Goal: Information Seeking & Learning: Find specific fact

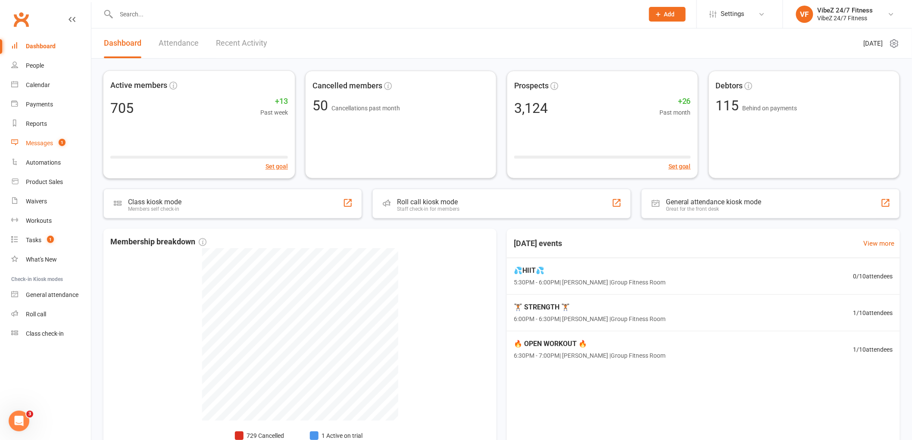
click at [57, 144] on count-badge "1" at bounding box center [59, 143] width 11 height 7
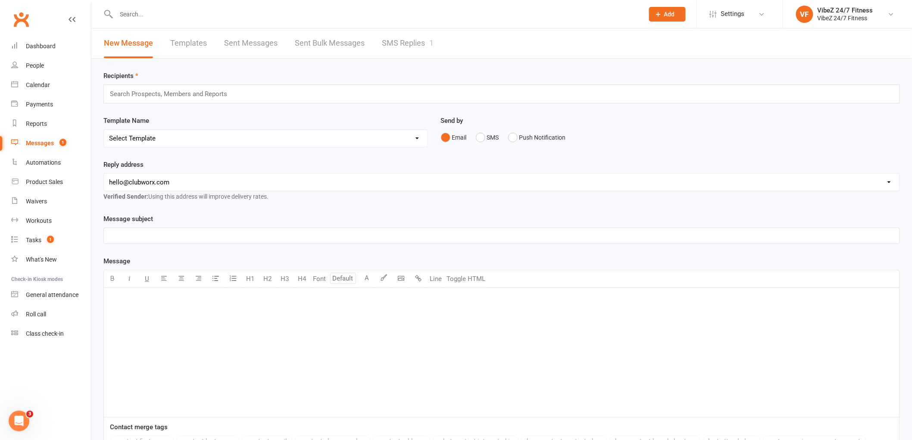
click at [397, 42] on link "SMS Replies 1" at bounding box center [408, 43] width 52 height 30
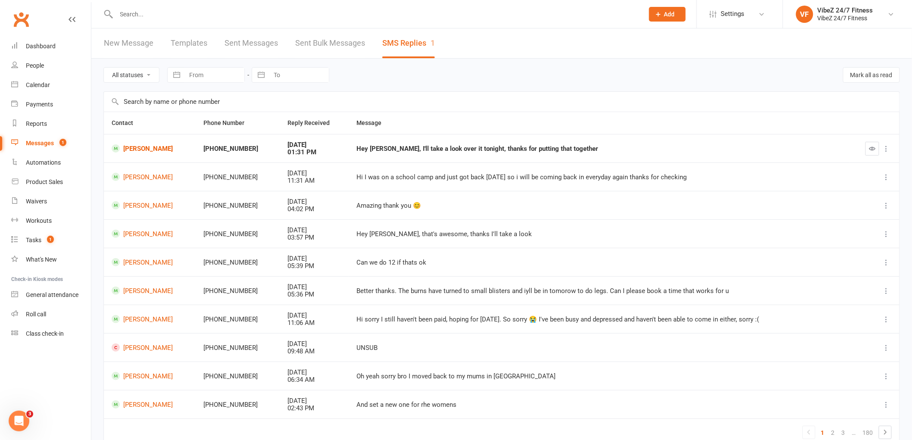
click at [177, 12] on input "text" at bounding box center [376, 14] width 524 height 12
click at [140, 204] on link "[PERSON_NAME]" at bounding box center [150, 205] width 76 height 8
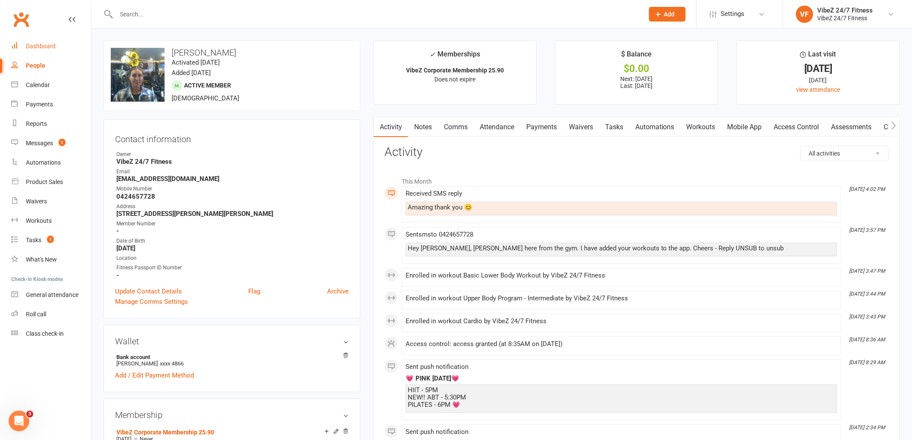
click at [51, 46] on div "Dashboard" at bounding box center [41, 46] width 30 height 7
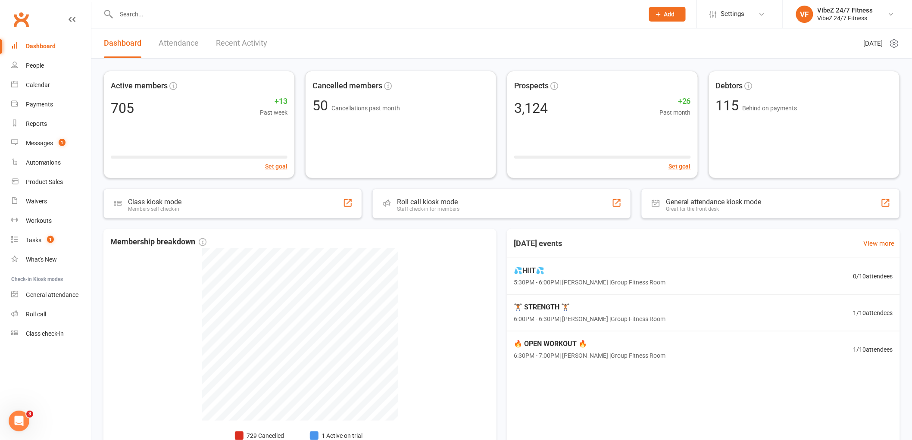
click at [148, 14] on input "text" at bounding box center [376, 14] width 524 height 12
click at [263, 18] on input "text" at bounding box center [376, 14] width 524 height 12
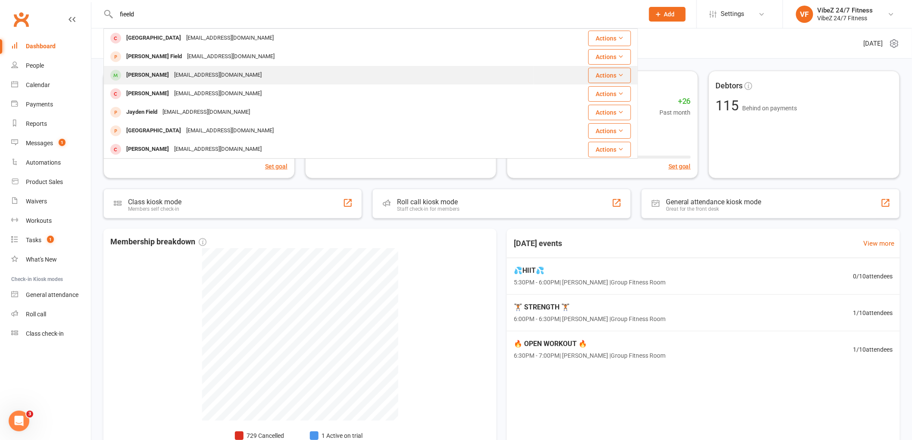
type input "fieeld"
click at [263, 74] on div "[PERSON_NAME] [EMAIL_ADDRESS][DOMAIN_NAME]" at bounding box center [318, 75] width 429 height 18
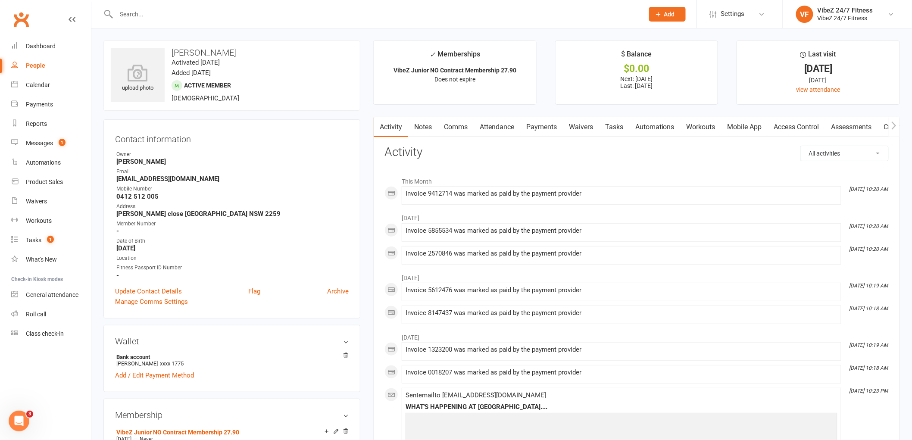
click at [203, 20] on div at bounding box center [370, 14] width 535 height 28
click at [207, 13] on input "text" at bounding box center [376, 14] width 524 height 12
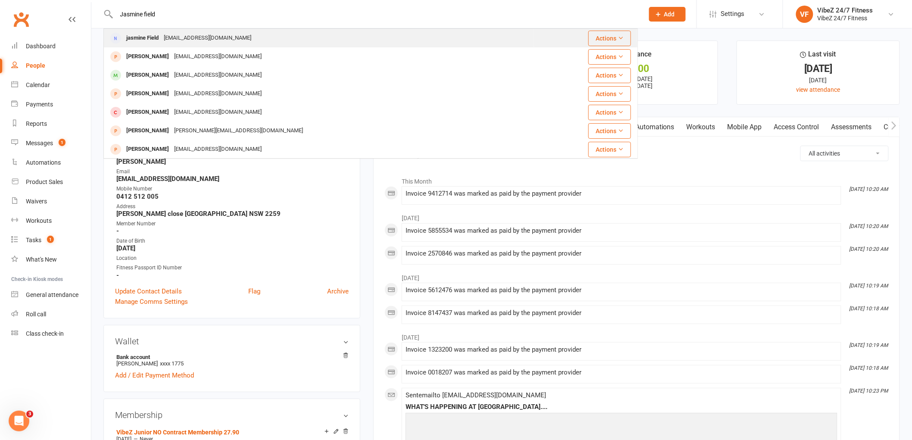
type input "Jasmine field"
click at [240, 39] on div "jasmine Field [EMAIL_ADDRESS][DOMAIN_NAME]" at bounding box center [318, 38] width 429 height 18
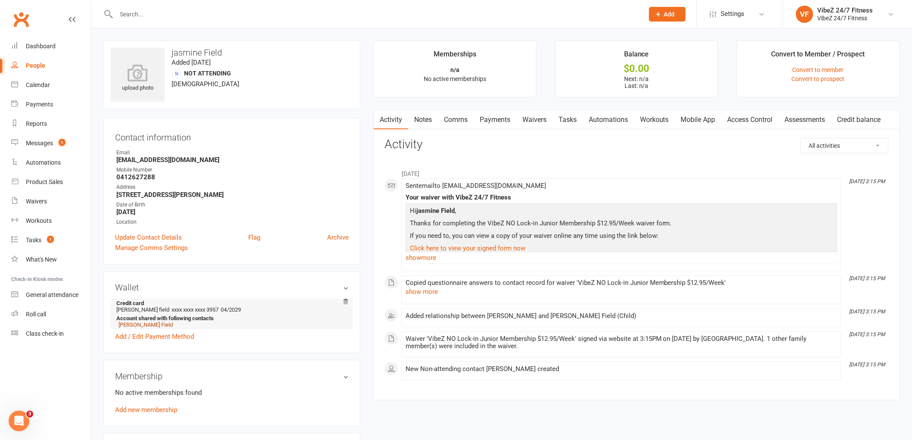
drag, startPoint x: 139, startPoint y: 325, endPoint x: 500, endPoint y: 338, distance: 361.0
click at [140, 325] on link "[PERSON_NAME] Field" at bounding box center [146, 325] width 54 height 6
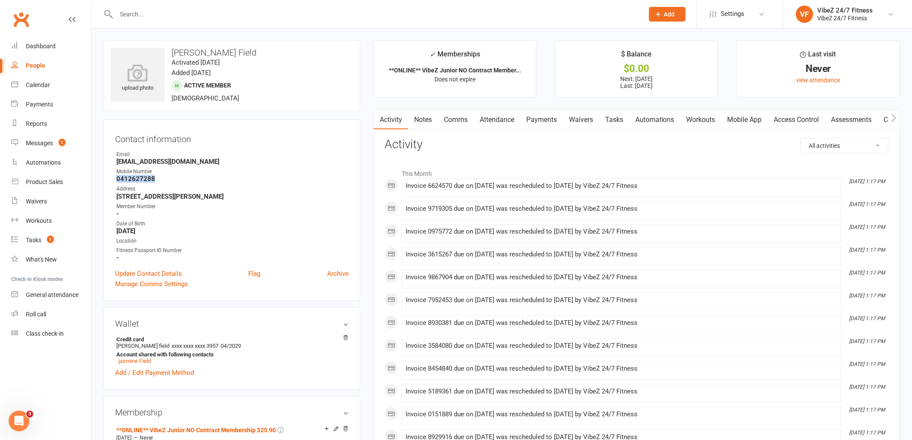
drag, startPoint x: 131, startPoint y: 178, endPoint x: 127, endPoint y: 178, distance: 4.4
click at [117, 180] on strong "0412627288" at bounding box center [232, 179] width 232 height 8
copy strong "0412627288"
click at [537, 123] on link "Payments" at bounding box center [541, 120] width 43 height 20
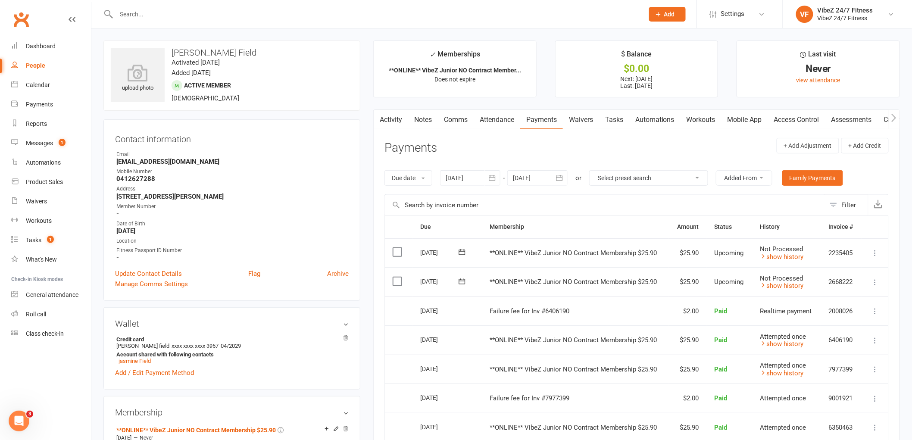
drag, startPoint x: 158, startPoint y: 18, endPoint x: 179, endPoint y: 7, distance: 23.3
click at [158, 18] on input "text" at bounding box center [376, 14] width 524 height 12
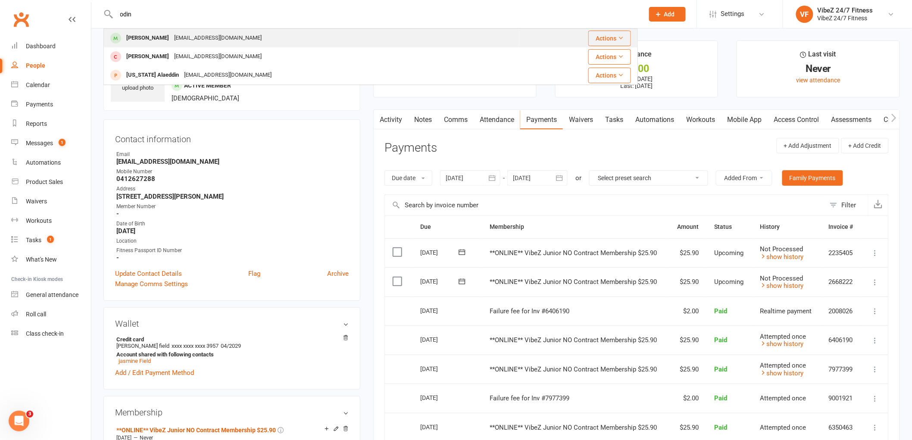
type input "odin"
drag, startPoint x: 209, startPoint y: 41, endPoint x: 244, endPoint y: 80, distance: 52.8
click at [209, 41] on div "[EMAIL_ADDRESS][DOMAIN_NAME]" at bounding box center [218, 38] width 93 height 13
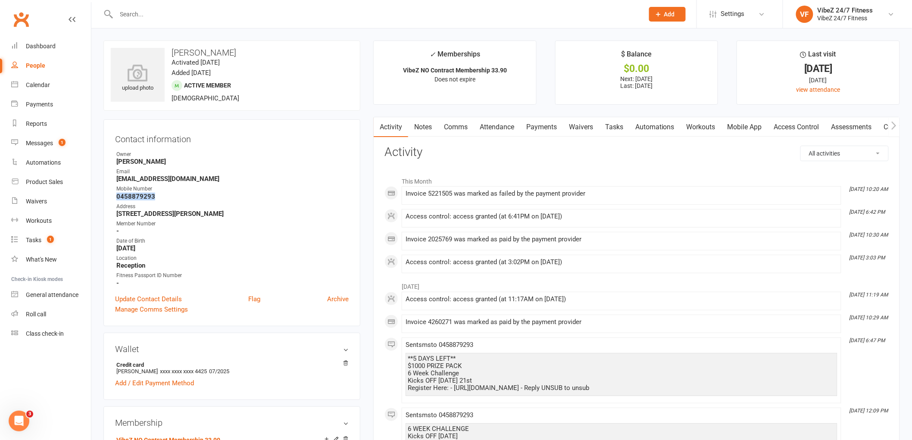
drag, startPoint x: 159, startPoint y: 194, endPoint x: 109, endPoint y: 199, distance: 49.8
click at [109, 199] on div "Contact information Owner [PERSON_NAME] Email [EMAIL_ADDRESS][DOMAIN_NAME] Mobi…" at bounding box center [231, 222] width 257 height 207
copy strong "0458879293"
click at [537, 133] on link "Payments" at bounding box center [541, 127] width 43 height 20
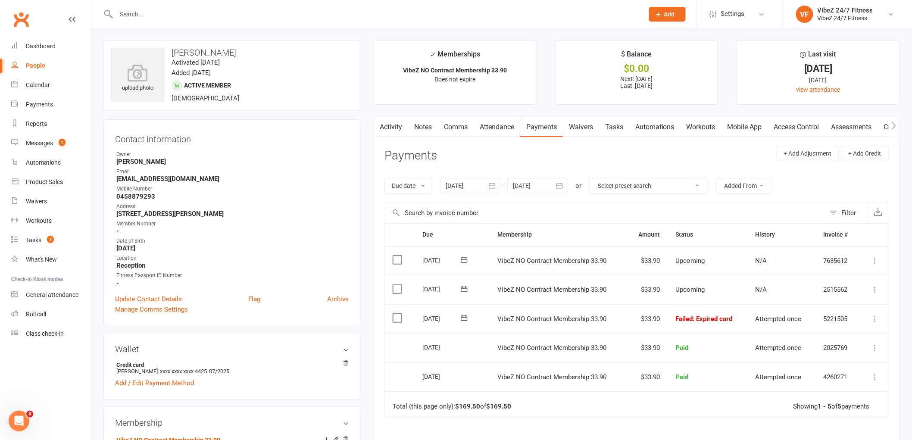
click at [169, 13] on input "text" at bounding box center [376, 14] width 524 height 12
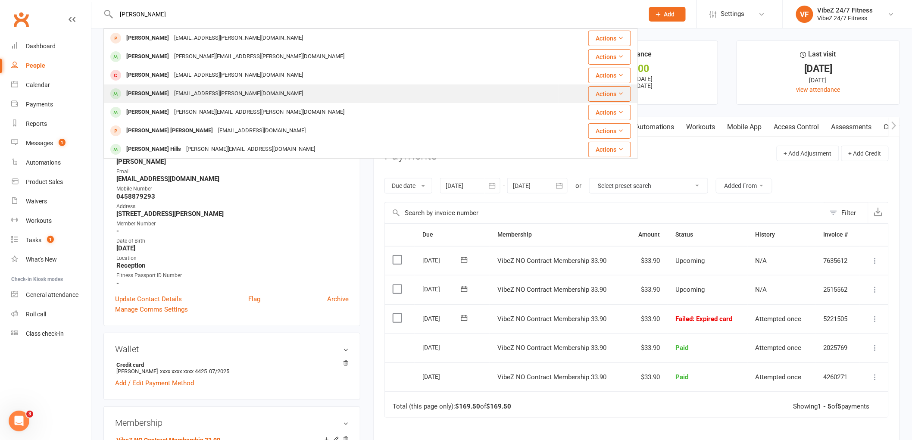
type input "[PERSON_NAME]"
click at [172, 96] on div "[EMAIL_ADDRESS][PERSON_NAME][DOMAIN_NAME]" at bounding box center [239, 94] width 134 height 13
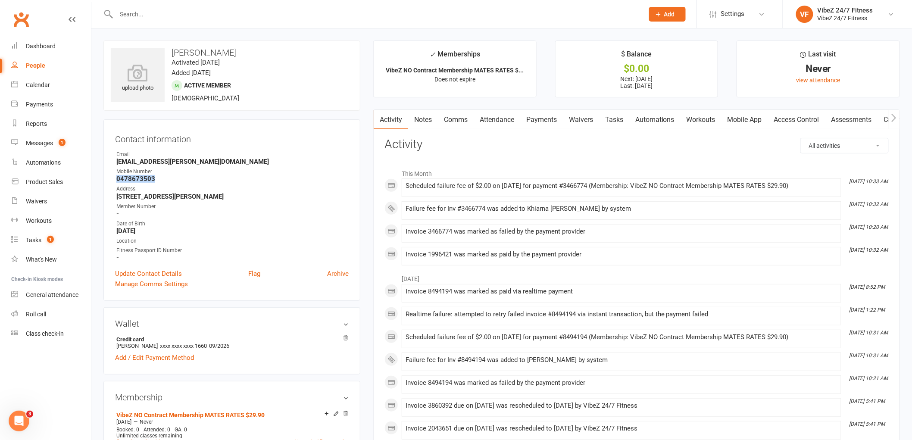
drag, startPoint x: 158, startPoint y: 177, endPoint x: 132, endPoint y: 184, distance: 26.8
click at [112, 179] on div "Contact information Owner Email [EMAIL_ADDRESS][PERSON_NAME][DOMAIN_NAME] Mobil…" at bounding box center [231, 209] width 257 height 181
click at [540, 121] on link "Payments" at bounding box center [541, 120] width 43 height 20
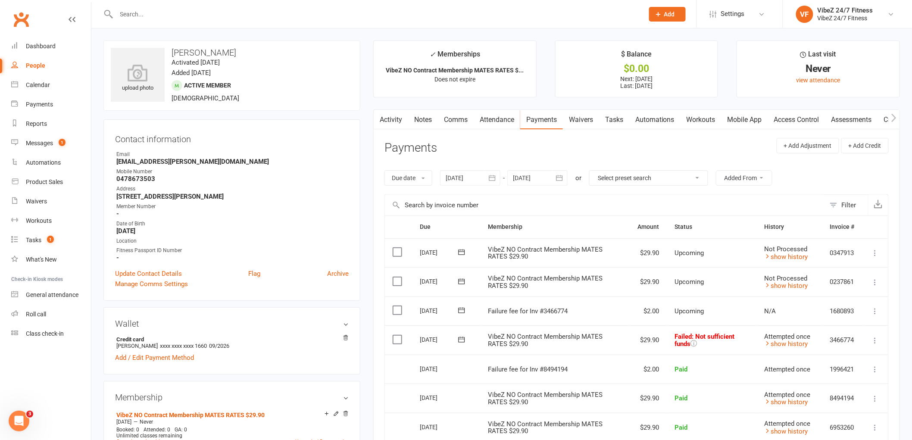
click at [334, 17] on input "text" at bounding box center [376, 14] width 524 height 12
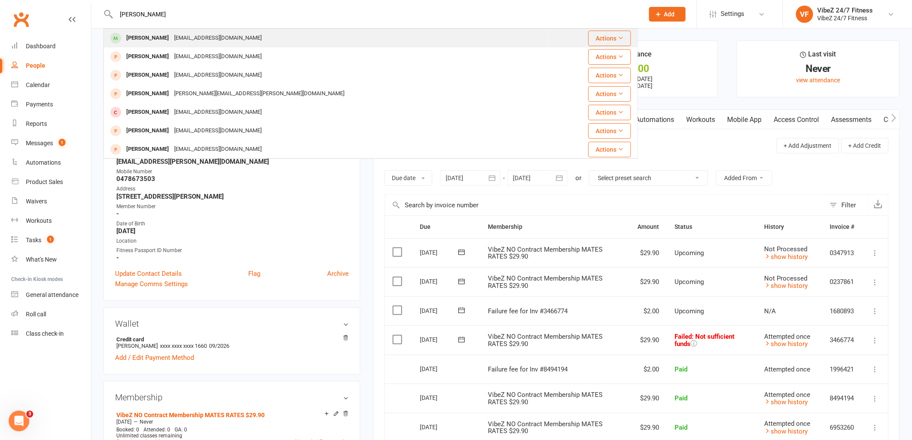
type input "[PERSON_NAME]"
click at [172, 33] on div "[EMAIL_ADDRESS][DOMAIN_NAME]" at bounding box center [218, 38] width 93 height 13
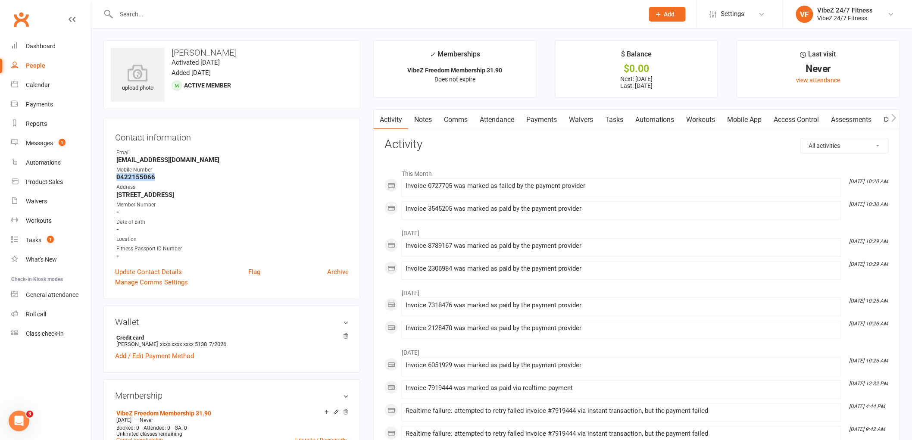
drag, startPoint x: 156, startPoint y: 175, endPoint x: 109, endPoint y: 180, distance: 47.7
click at [109, 180] on div "Contact information Owner Email [EMAIL_ADDRESS][DOMAIN_NAME] Mobile Number [PHO…" at bounding box center [231, 208] width 257 height 181
copy strong "0422155066"
click at [544, 122] on link "Payments" at bounding box center [541, 120] width 43 height 20
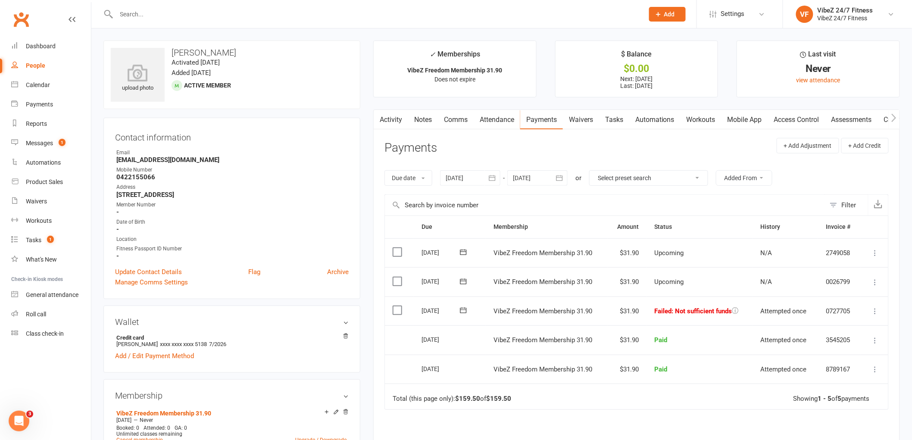
click at [231, 10] on input "text" at bounding box center [376, 14] width 524 height 12
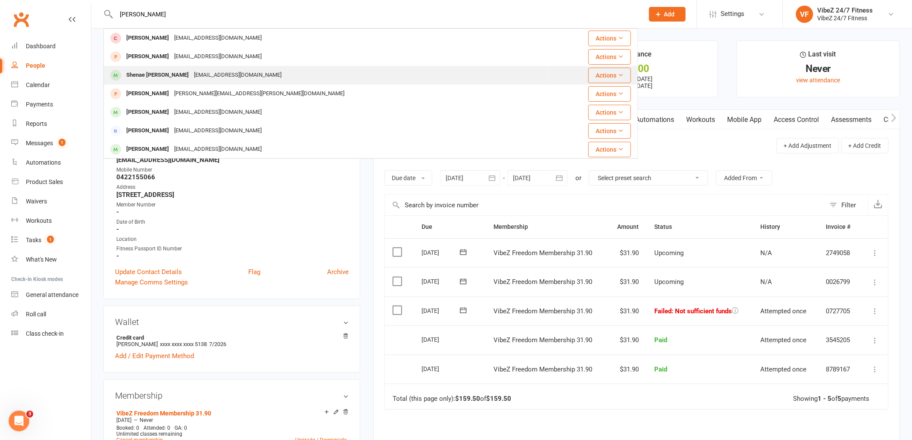
type input "[PERSON_NAME]"
click at [177, 67] on div "Shenae [PERSON_NAME] [EMAIL_ADDRESS][DOMAIN_NAME]" at bounding box center [326, 75] width 444 height 18
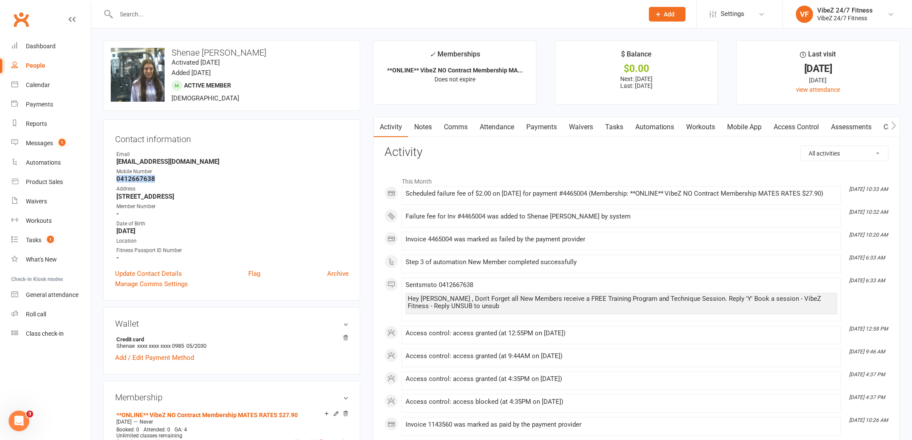
drag, startPoint x: 164, startPoint y: 177, endPoint x: 113, endPoint y: 181, distance: 50.6
click at [113, 181] on div "Contact information Owner Email [EMAIL_ADDRESS][DOMAIN_NAME] Mobile Number [PHO…" at bounding box center [231, 209] width 257 height 181
copy strong "0412667638"
click at [544, 124] on link "Payments" at bounding box center [541, 127] width 43 height 20
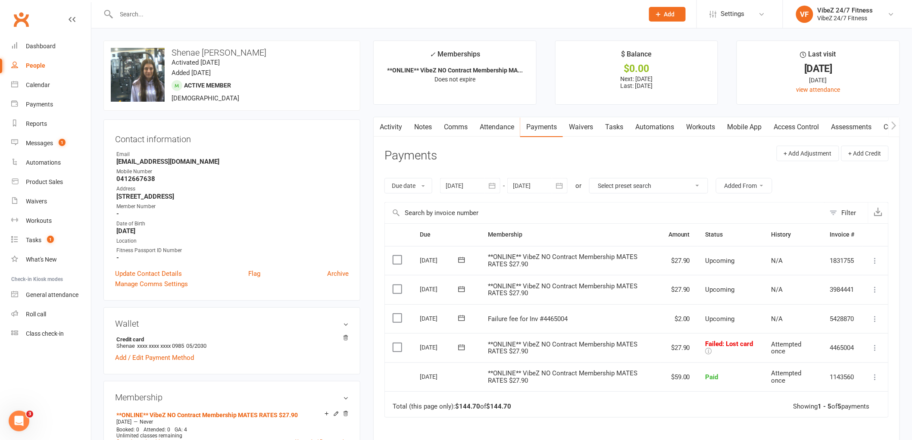
click at [358, 16] on input "text" at bounding box center [376, 14] width 524 height 12
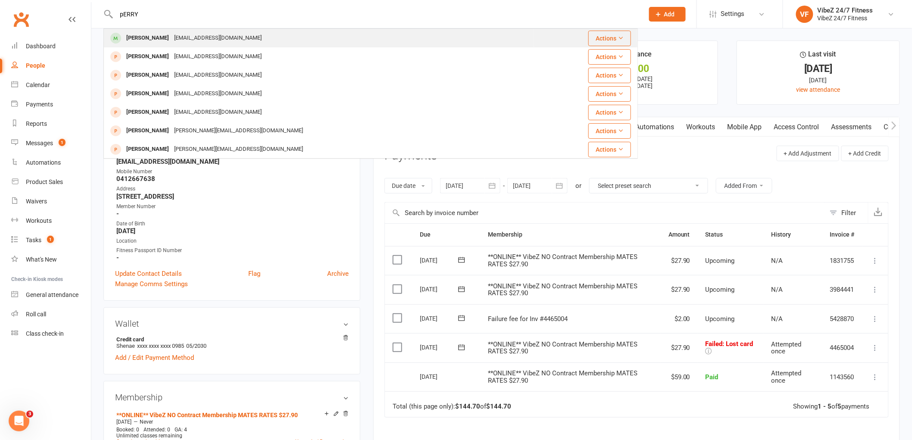
type input "pERRY"
click at [234, 40] on div "[EMAIL_ADDRESS][DOMAIN_NAME]" at bounding box center [218, 38] width 93 height 13
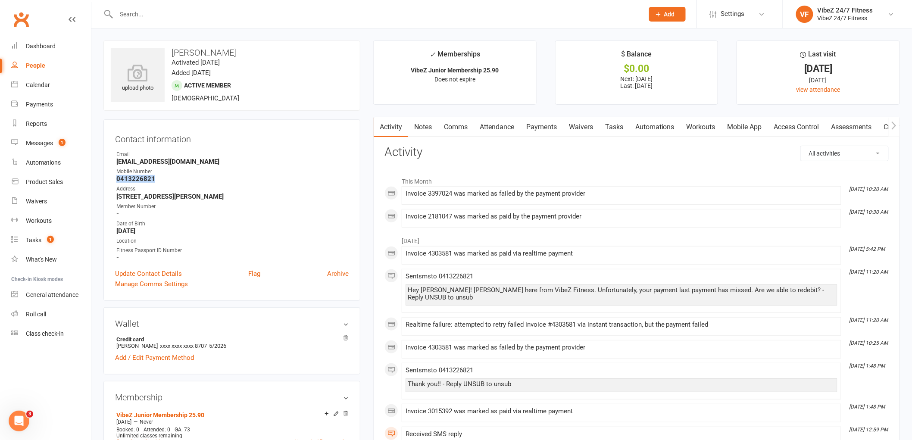
drag, startPoint x: 142, startPoint y: 178, endPoint x: 106, endPoint y: 179, distance: 36.2
click at [106, 179] on div "Contact information Owner Email [EMAIL_ADDRESS][DOMAIN_NAME] Mobile Number [PHO…" at bounding box center [231, 209] width 257 height 181
click at [547, 123] on link "Payments" at bounding box center [541, 127] width 43 height 20
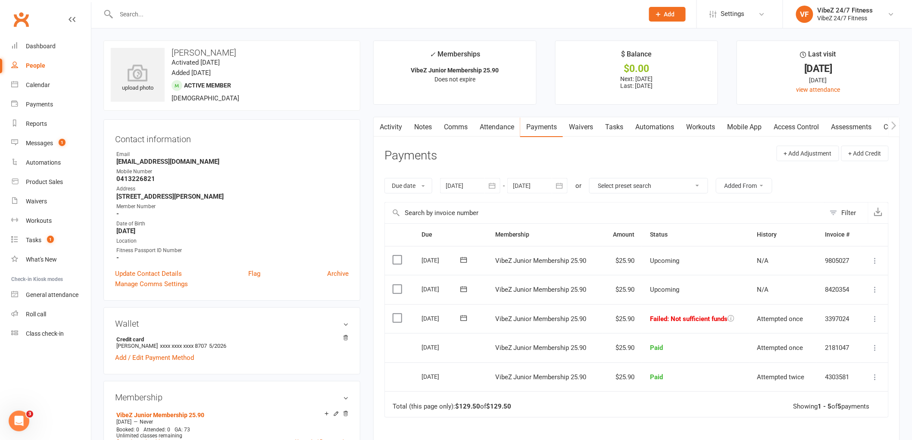
click at [263, 16] on input "text" at bounding box center [376, 14] width 524 height 12
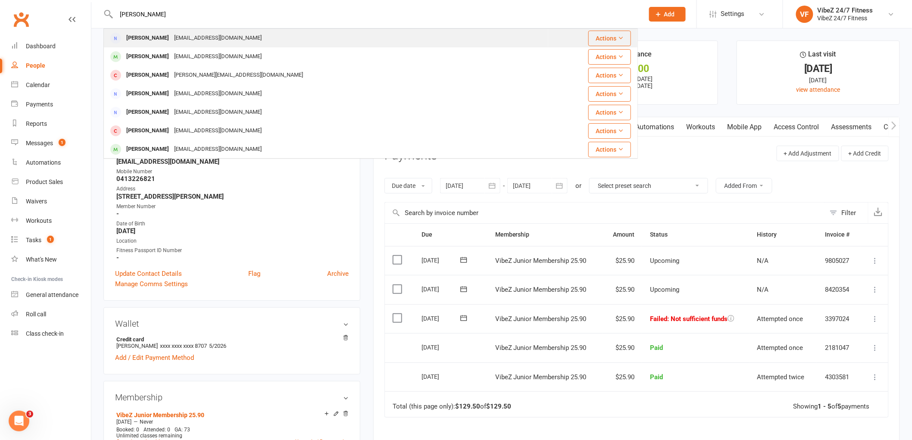
type input "[PERSON_NAME]"
click at [152, 44] on div "[PERSON_NAME] [EMAIL_ADDRESS][DOMAIN_NAME]" at bounding box center [326, 38] width 444 height 18
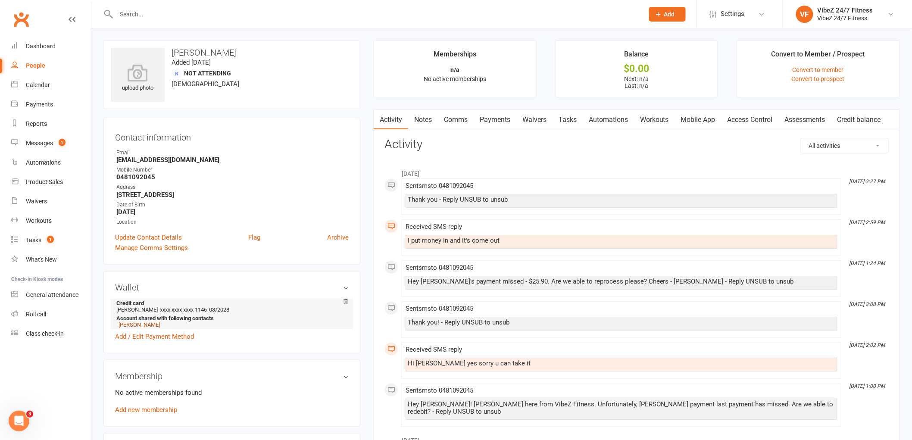
click at [140, 324] on link "[PERSON_NAME]" at bounding box center [139, 325] width 41 height 6
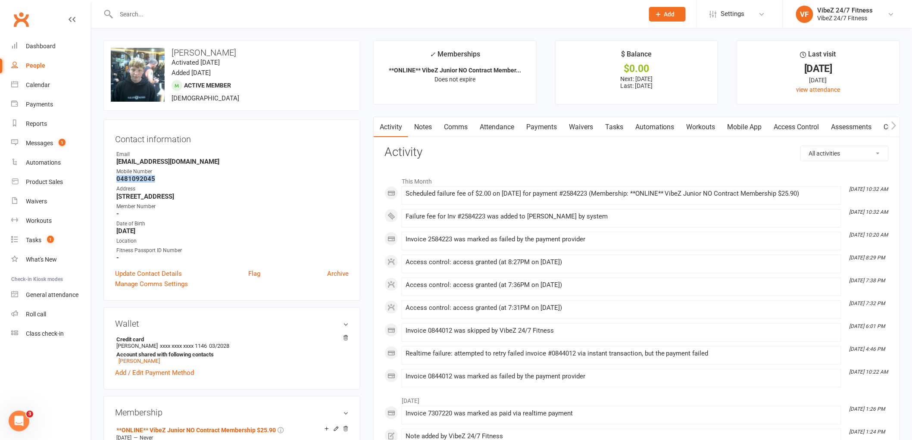
drag, startPoint x: 156, startPoint y: 181, endPoint x: 110, endPoint y: 177, distance: 45.9
click at [110, 177] on div "Contact information Owner Email [EMAIL_ADDRESS][DOMAIN_NAME] Mobile Number [PHO…" at bounding box center [231, 209] width 257 height 181
click at [528, 128] on link "Payments" at bounding box center [541, 127] width 43 height 20
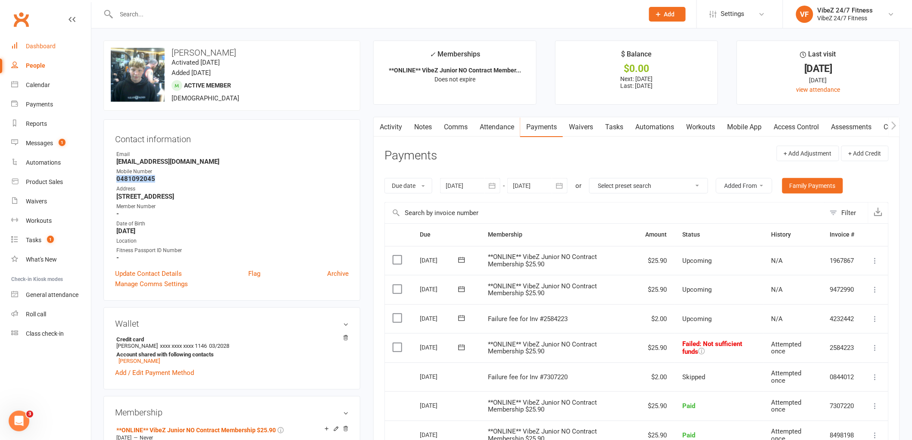
drag, startPoint x: 41, startPoint y: 44, endPoint x: 49, endPoint y: 43, distance: 7.3
click at [41, 44] on div "Dashboard" at bounding box center [41, 46] width 30 height 7
